Goal: Find specific fact: Find specific fact

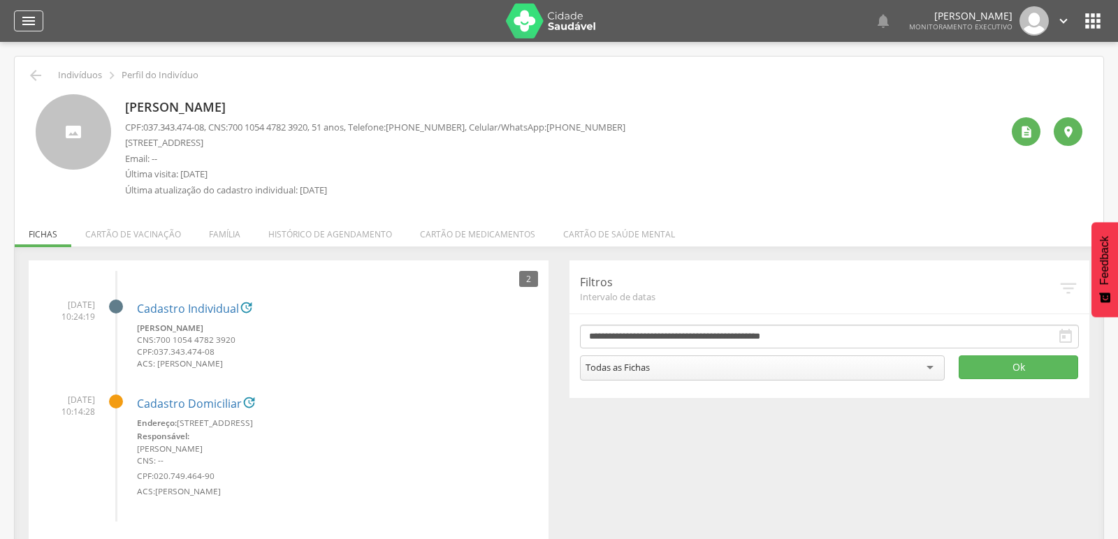
click at [26, 17] on icon "" at bounding box center [28, 21] width 17 height 17
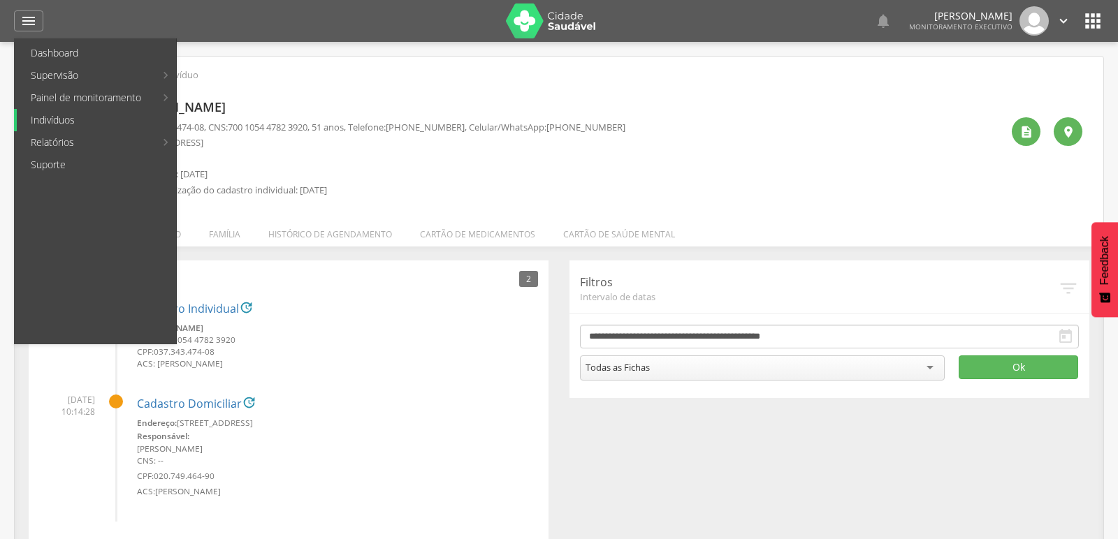
click at [62, 124] on link "Indivíduos" at bounding box center [96, 120] width 159 height 22
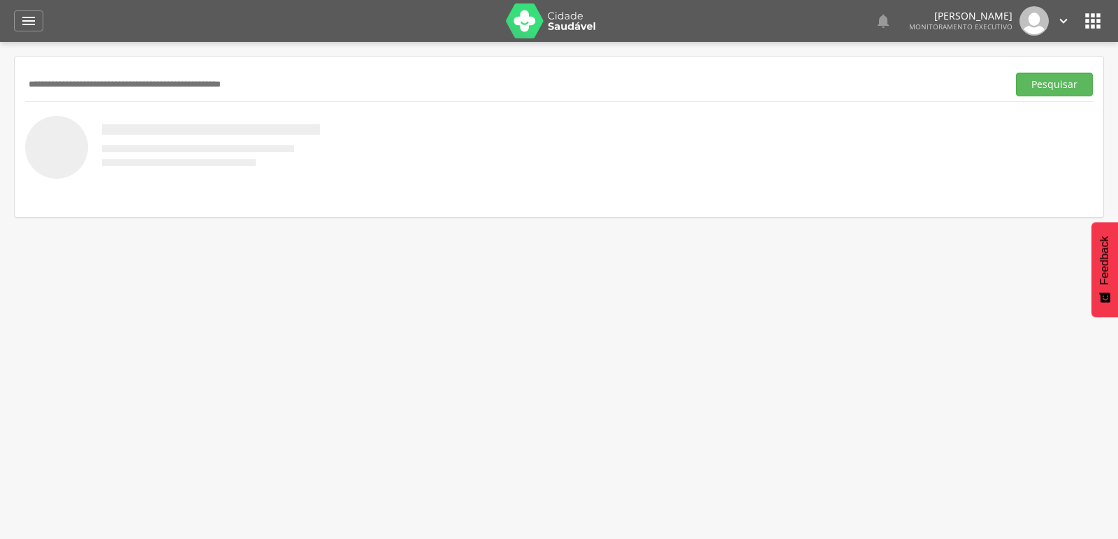
paste input "**********"
click at [1016, 73] on button "Pesquisar" at bounding box center [1054, 85] width 77 height 24
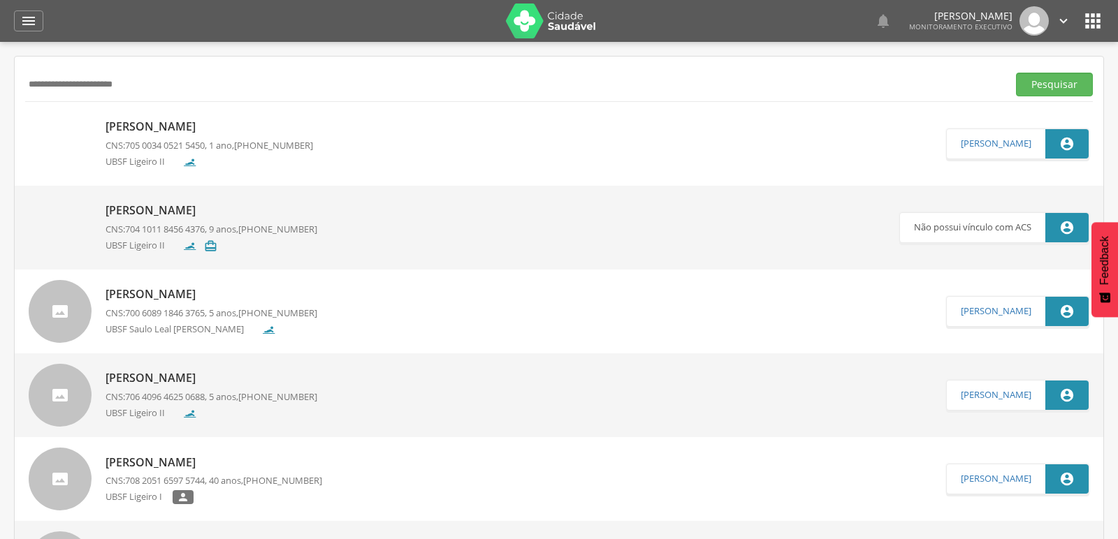
click at [147, 133] on p "[PERSON_NAME]" at bounding box center [209, 127] width 208 height 16
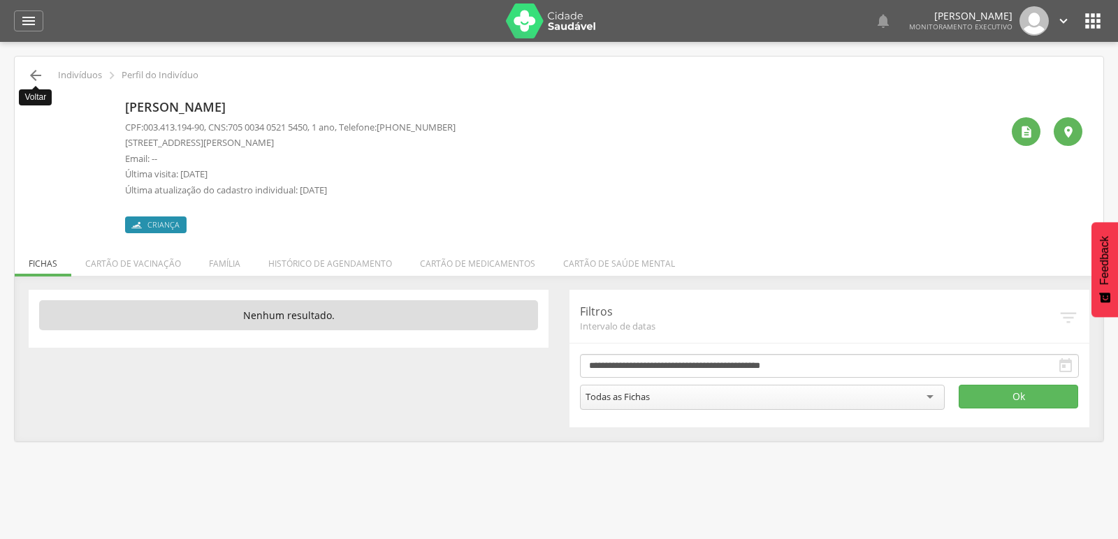
click at [29, 73] on icon "" at bounding box center [35, 75] width 17 height 17
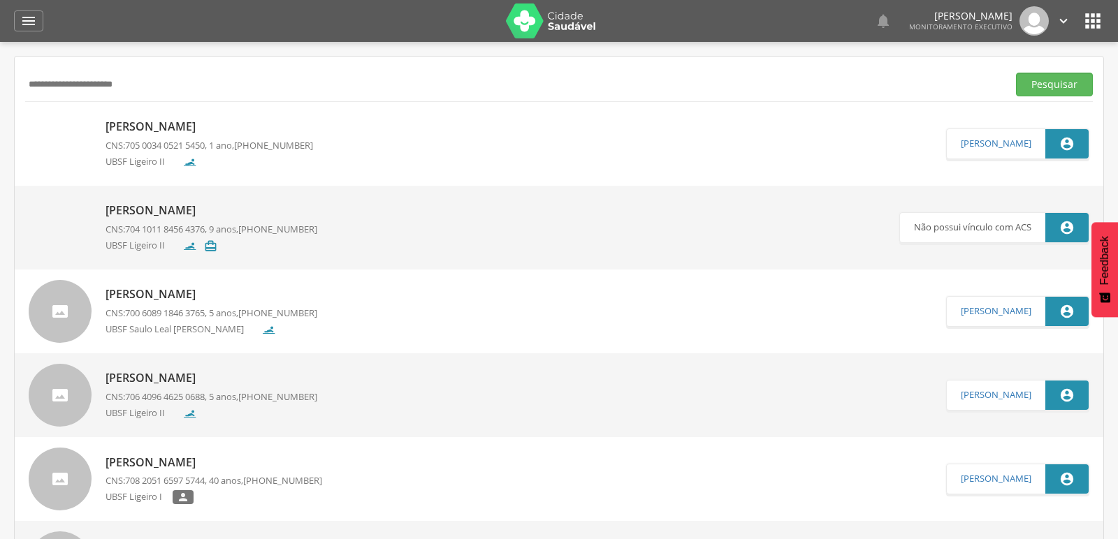
click at [154, 130] on p "[PERSON_NAME]" at bounding box center [209, 127] width 208 height 16
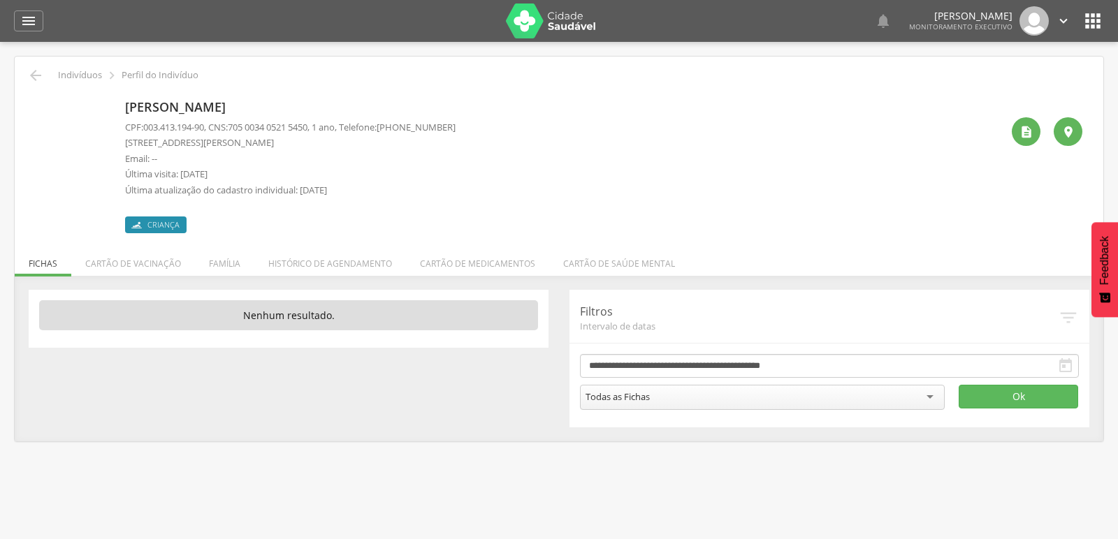
drag, startPoint x: 143, startPoint y: 126, endPoint x: 198, endPoint y: 126, distance: 55.2
click at [198, 126] on p "CPF: 003.413.194-90 , CNS: [PHONE_NUMBER] , 1 ano, Telefone: [PHONE_NUMBER]" at bounding box center [290, 127] width 330 height 13
click at [524, 196] on div "[PERSON_NAME] CPF: 003.413.194-90 , CNS: [PHONE_NUMBER] , 1 ano, Telefone: [PHO…" at bounding box center [563, 163] width 876 height 139
drag, startPoint x: 144, startPoint y: 127, endPoint x: 210, endPoint y: 126, distance: 66.4
click at [210, 126] on p "CPF: 003.413.194-90 , CNS: [PHONE_NUMBER] , 1 ano, Telefone: [PHONE_NUMBER]" at bounding box center [290, 127] width 330 height 13
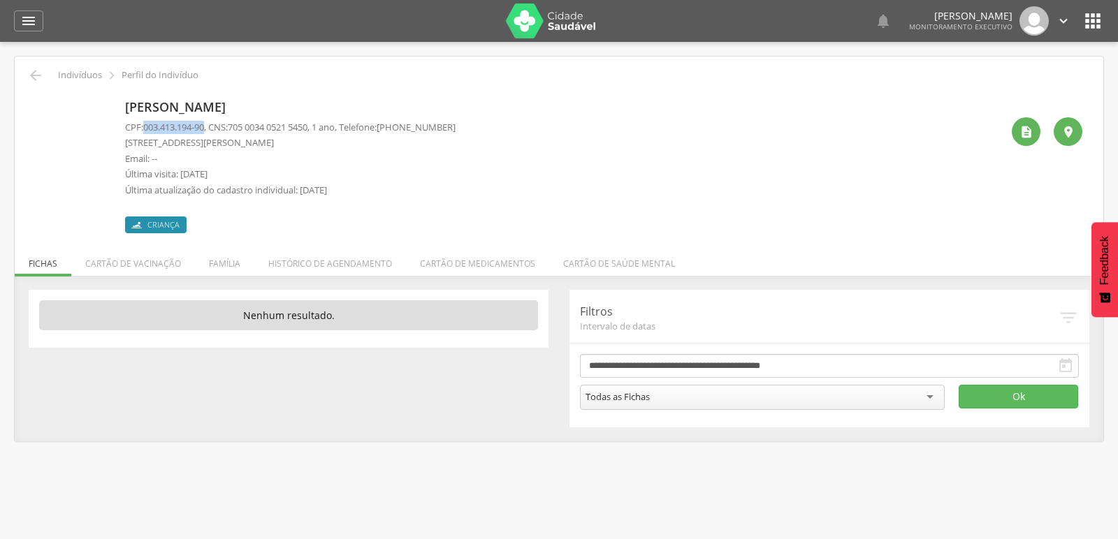
copy p "003.413.194-90"
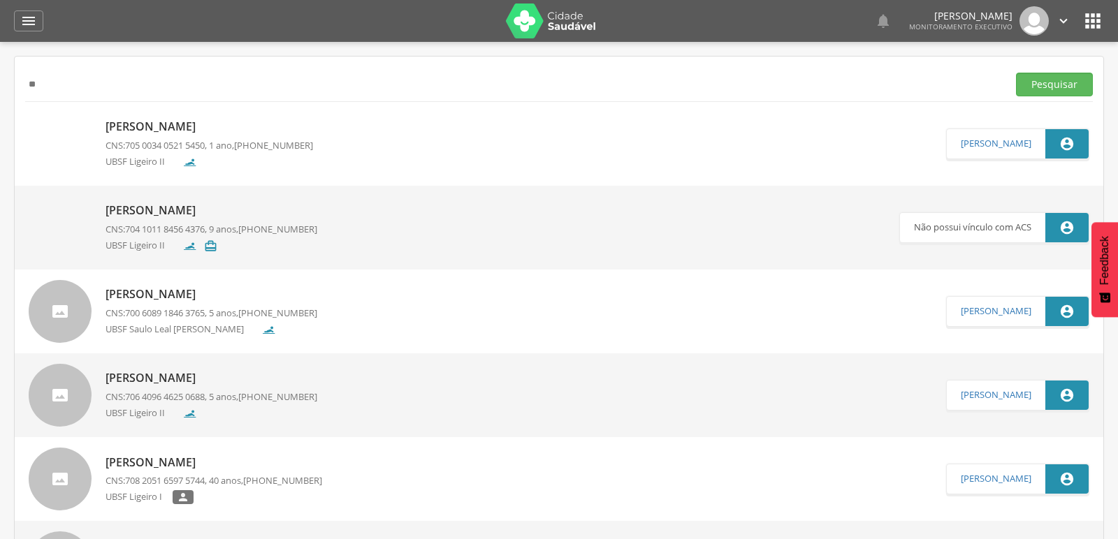
type input "*"
paste input "**********"
click at [1016, 73] on button "Pesquisar" at bounding box center [1054, 85] width 77 height 24
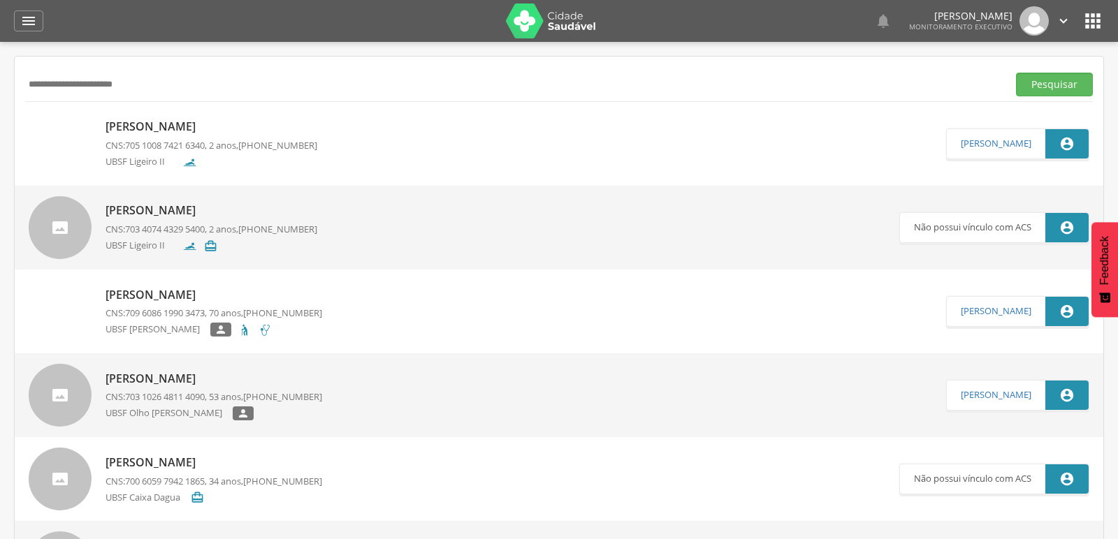
click at [129, 134] on p "[PERSON_NAME]" at bounding box center [211, 127] width 212 height 16
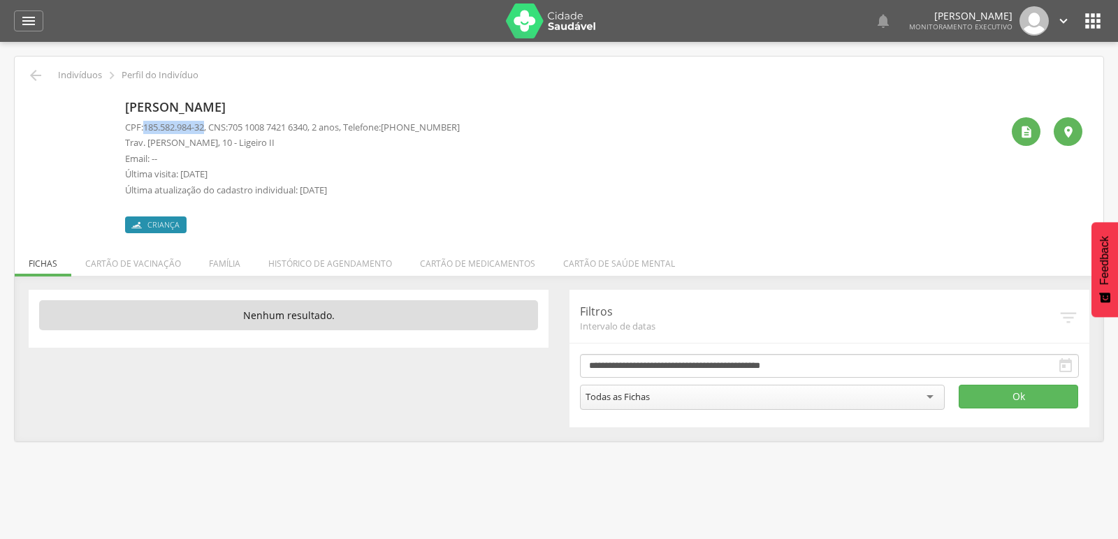
drag, startPoint x: 146, startPoint y: 128, endPoint x: 208, endPoint y: 128, distance: 62.2
click at [204, 128] on span "185.582.984-32" at bounding box center [173, 127] width 61 height 13
copy span "185.582.984-32"
click at [36, 76] on icon "" at bounding box center [35, 75] width 17 height 17
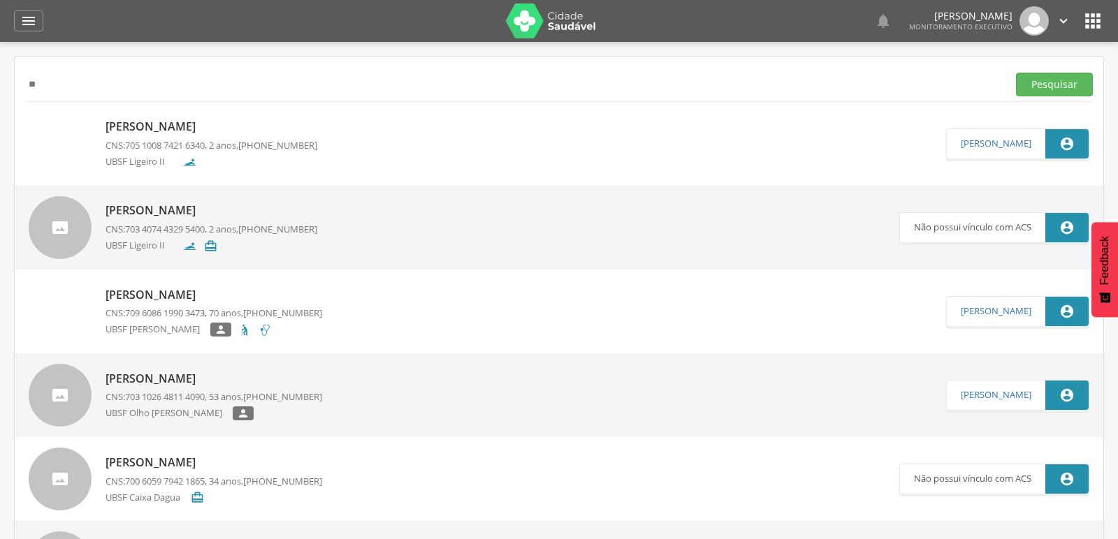
type input "*"
paste input "**********"
type input "**********"
click at [1016, 73] on button "Pesquisar" at bounding box center [1054, 85] width 77 height 24
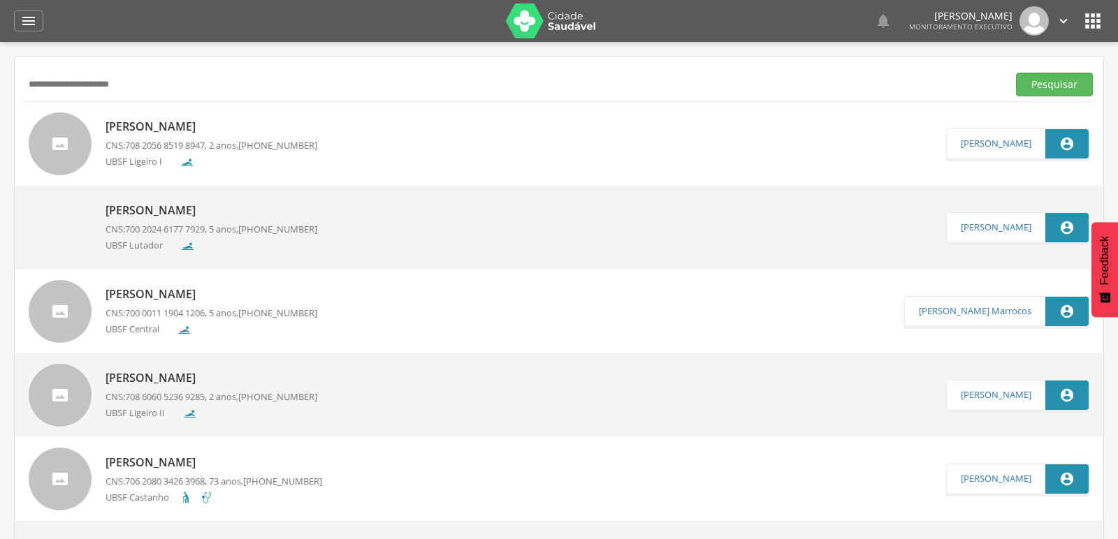
click at [115, 129] on p "[PERSON_NAME]" at bounding box center [211, 127] width 212 height 16
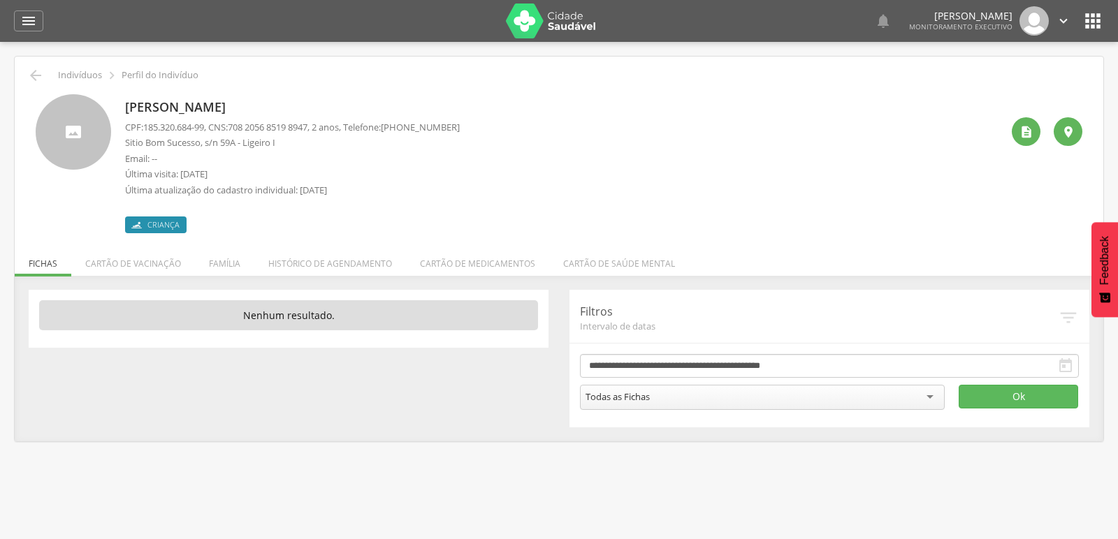
drag, startPoint x: 143, startPoint y: 125, endPoint x: 193, endPoint y: 125, distance: 50.3
click at [193, 125] on p "CPF: 185.320.684-99 , CNS: [PHONE_NUMBER] , 2 anos, Telefone: [PHONE_NUMBER]" at bounding box center [292, 127] width 335 height 13
drag, startPoint x: 145, startPoint y: 131, endPoint x: 208, endPoint y: 121, distance: 62.9
click at [204, 121] on span "185.320.684-99" at bounding box center [173, 127] width 61 height 13
copy span "185.320.684-99"
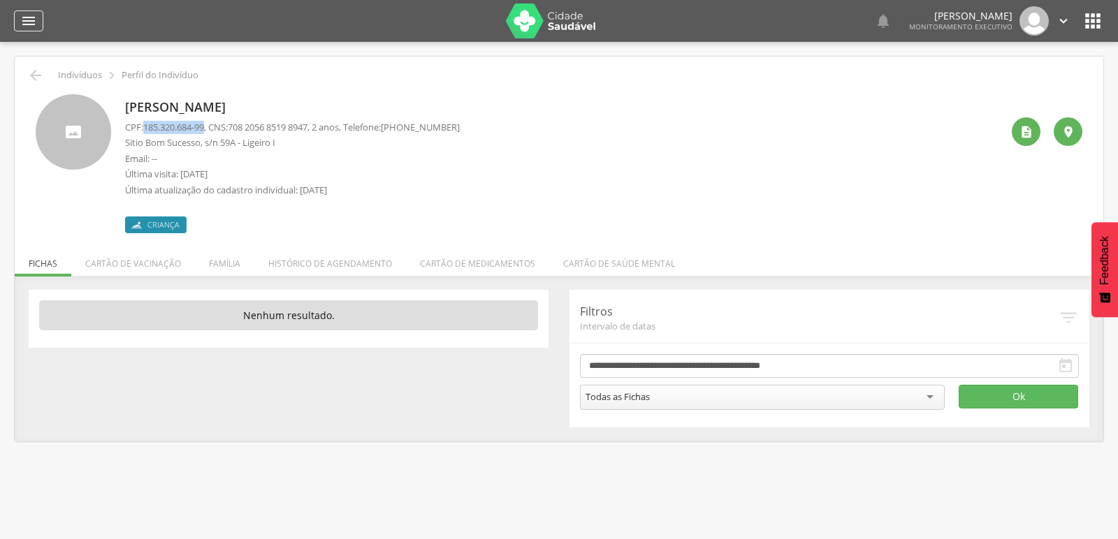
click at [18, 20] on div "" at bounding box center [28, 20] width 29 height 21
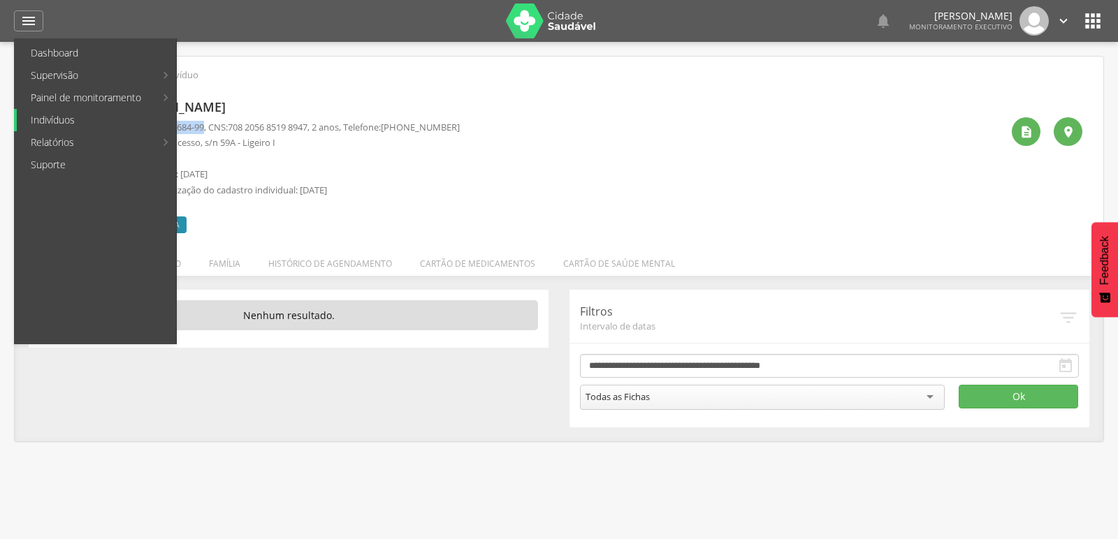
click at [46, 117] on link "Indivíduos" at bounding box center [96, 120] width 159 height 22
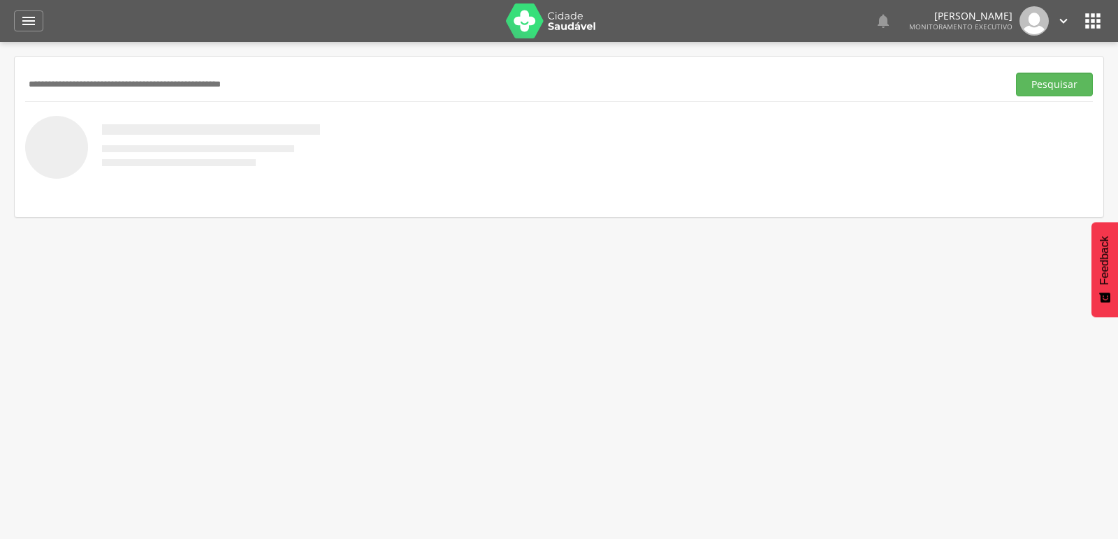
paste input "**********"
type input "**********"
click at [1016, 73] on button "Pesquisar" at bounding box center [1054, 85] width 77 height 24
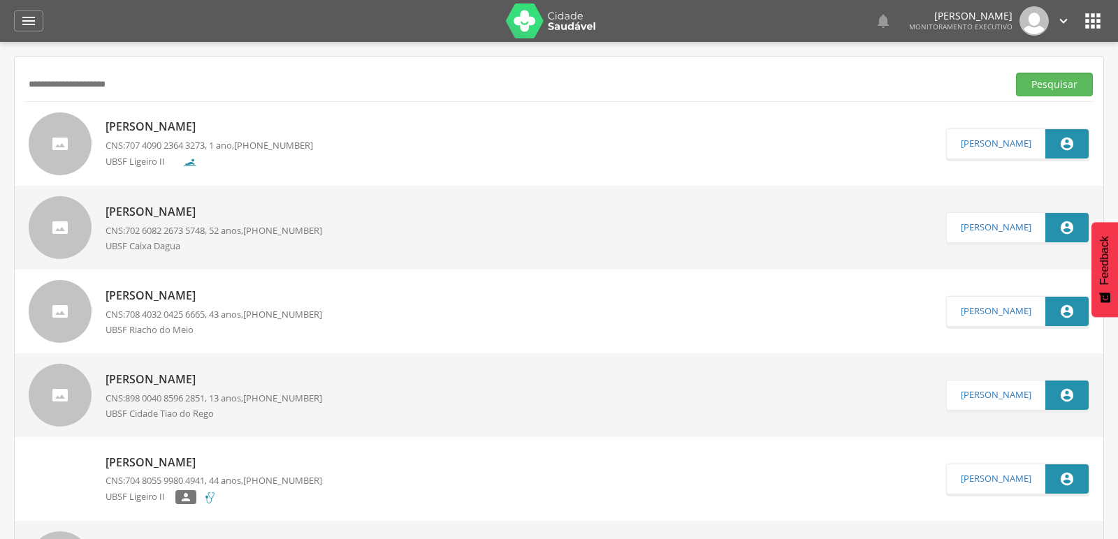
click at [109, 122] on p "[PERSON_NAME]" at bounding box center [209, 127] width 208 height 16
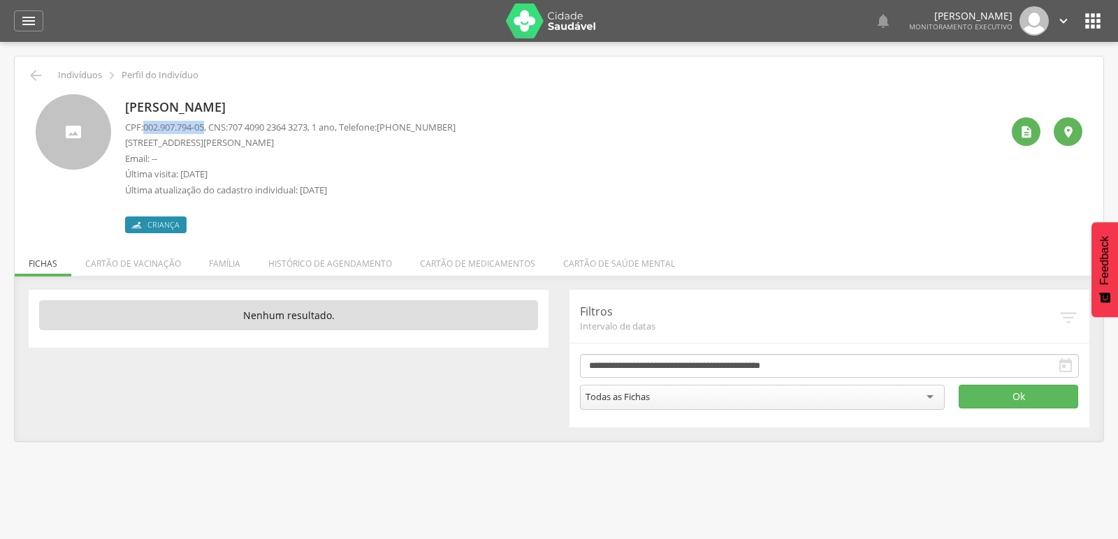
drag, startPoint x: 144, startPoint y: 128, endPoint x: 211, endPoint y: 124, distance: 67.2
click at [211, 124] on p "CPF: 002.907.794-05 , CNS: [PHONE_NUMBER] , 1 ano, Telefone: [PHONE_NUMBER]" at bounding box center [290, 127] width 330 height 13
drag, startPoint x: 211, startPoint y: 124, endPoint x: 96, endPoint y: 82, distance: 122.9
click at [96, 76] on p "Indivíduos" at bounding box center [80, 75] width 44 height 11
drag, startPoint x: 143, startPoint y: 125, endPoint x: 214, endPoint y: 125, distance: 71.3
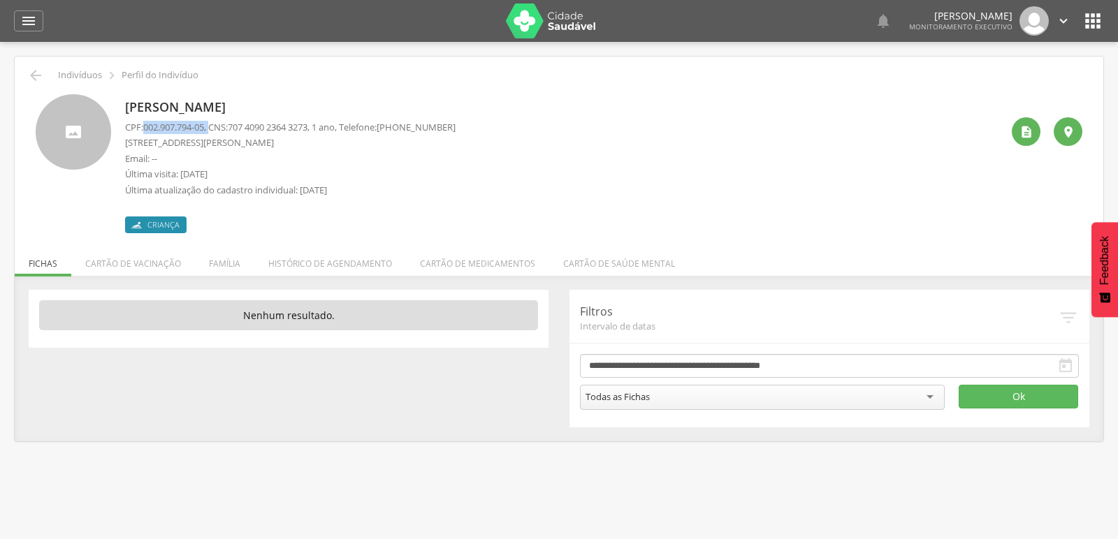
click at [214, 125] on p "CPF: 002.907.794-05 , CNS: [PHONE_NUMBER] , 1 ano, Telefone: [PHONE_NUMBER]" at bounding box center [290, 127] width 330 height 13
copy p "002.907.794-05 ,"
